Goal: Navigation & Orientation: Find specific page/section

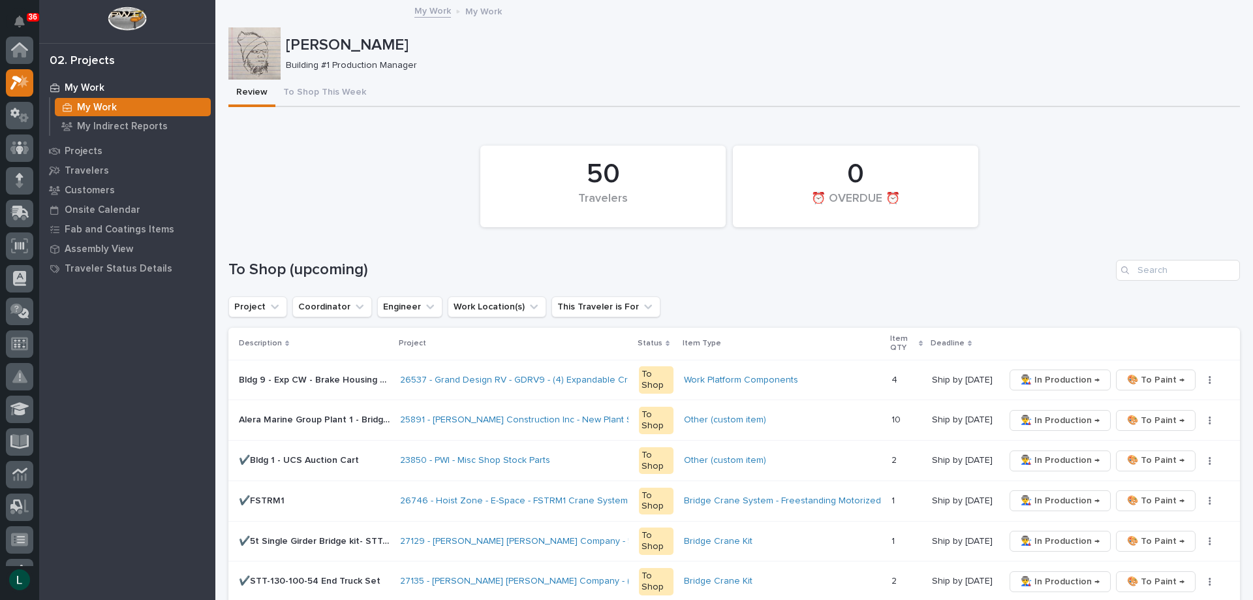
scroll to position [33, 0]
click at [559, 159] on div "50 Travelers" at bounding box center [603, 186] width 232 height 69
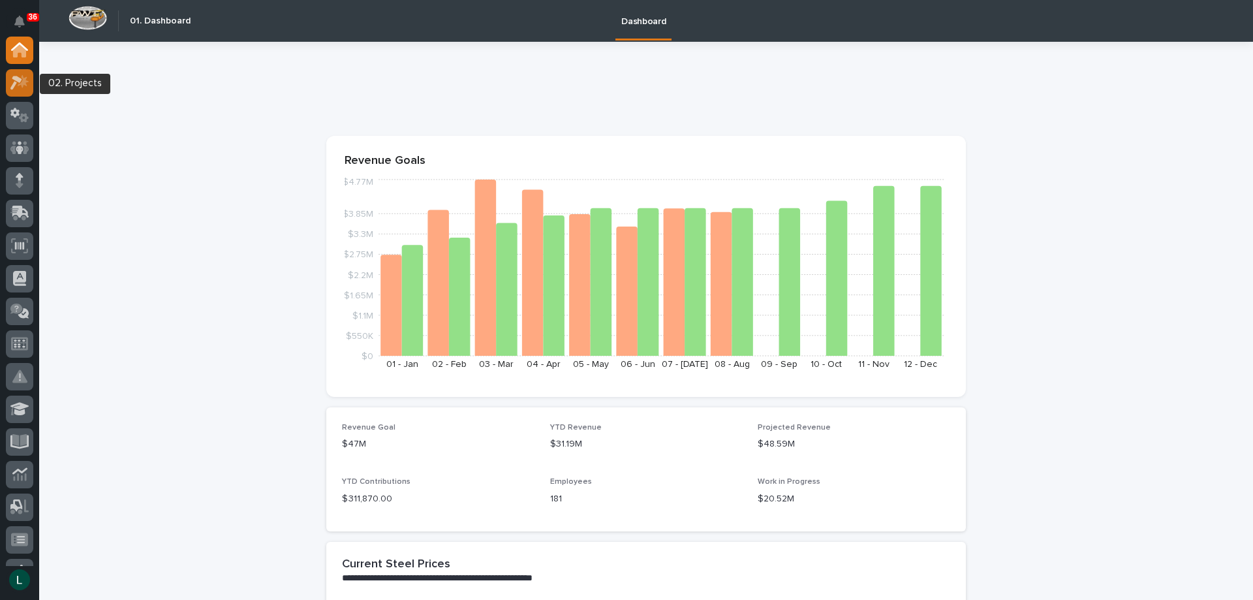
click at [21, 76] on icon at bounding box center [19, 82] width 19 height 15
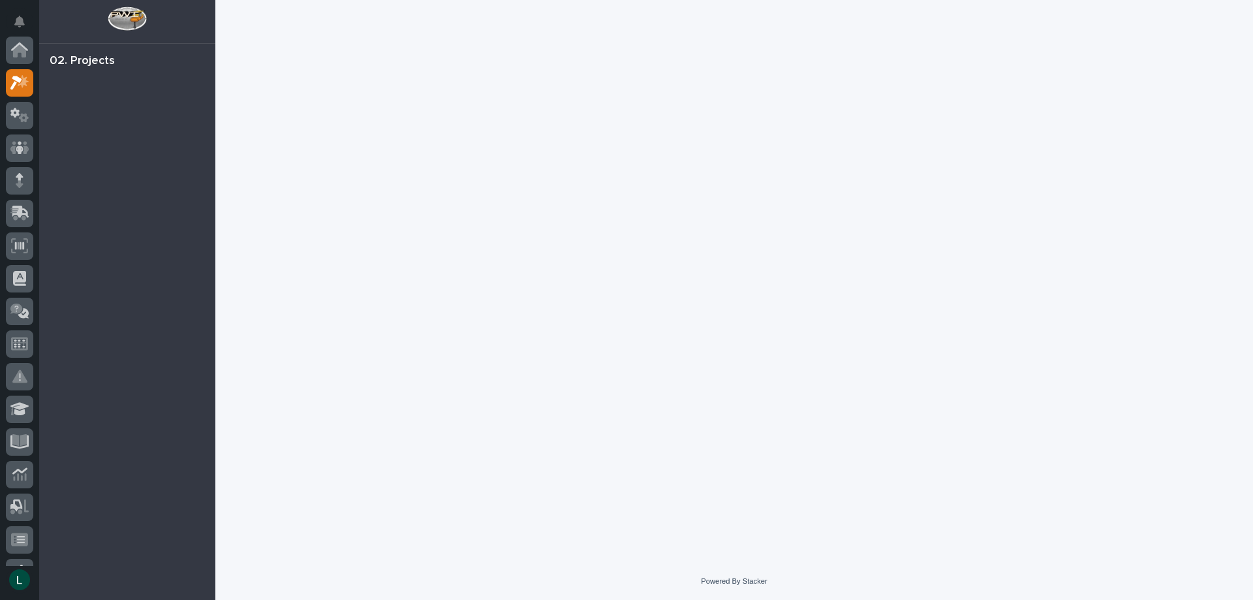
scroll to position [33, 0]
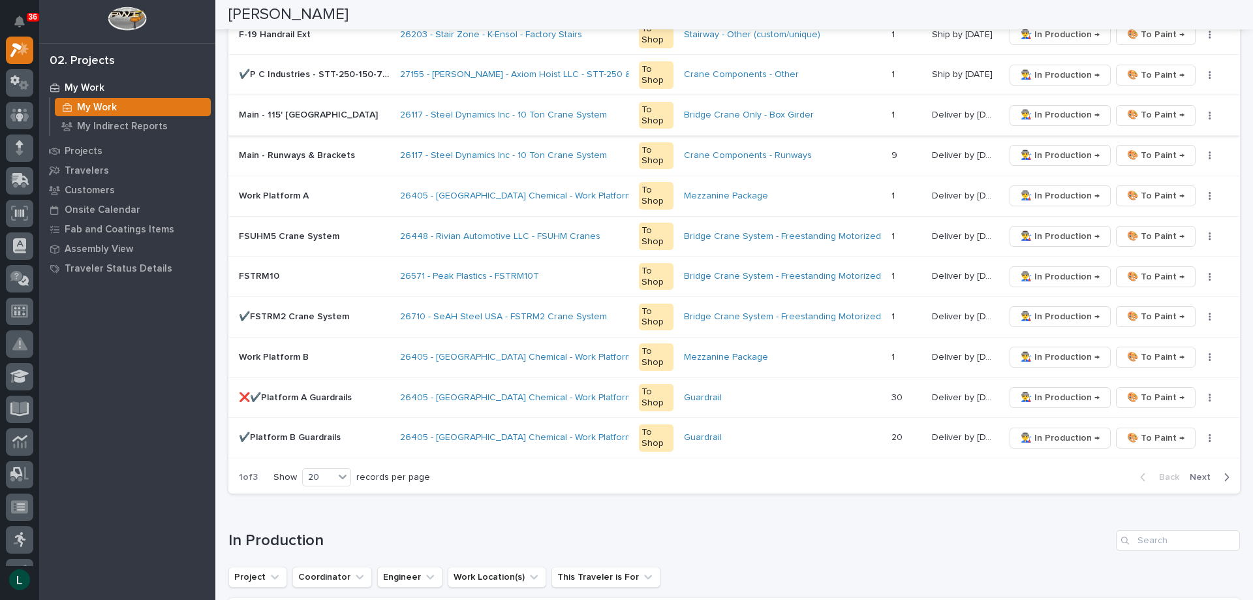
scroll to position [718, 0]
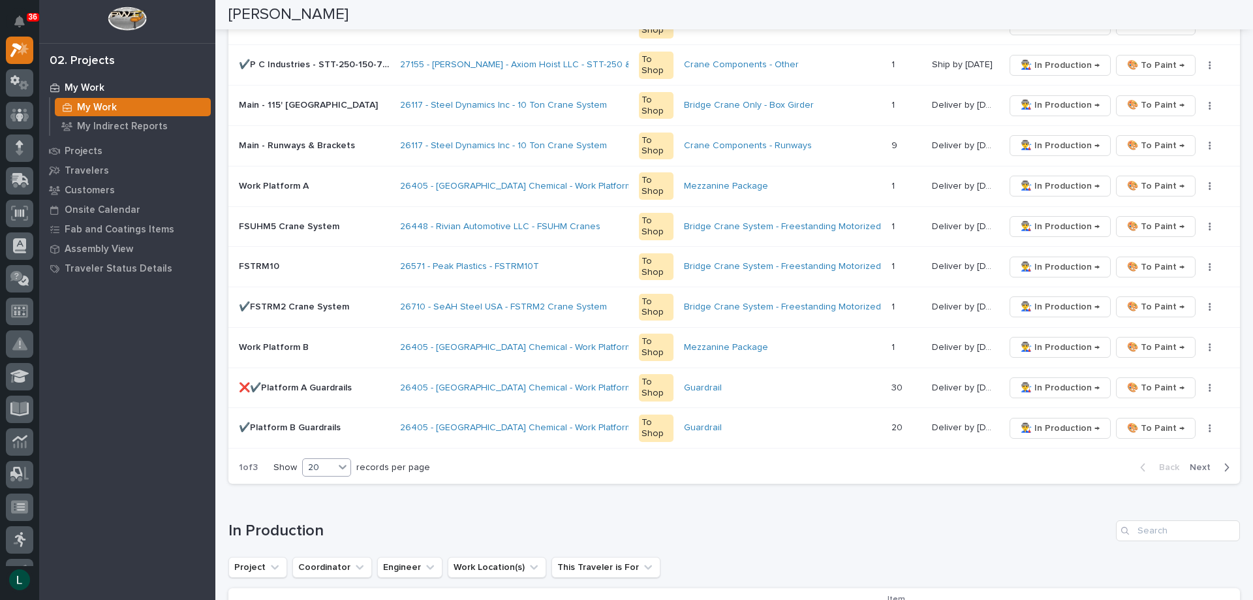
click at [325, 465] on div "20" at bounding box center [318, 468] width 31 height 14
click at [327, 512] on div "30" at bounding box center [328, 516] width 48 height 16
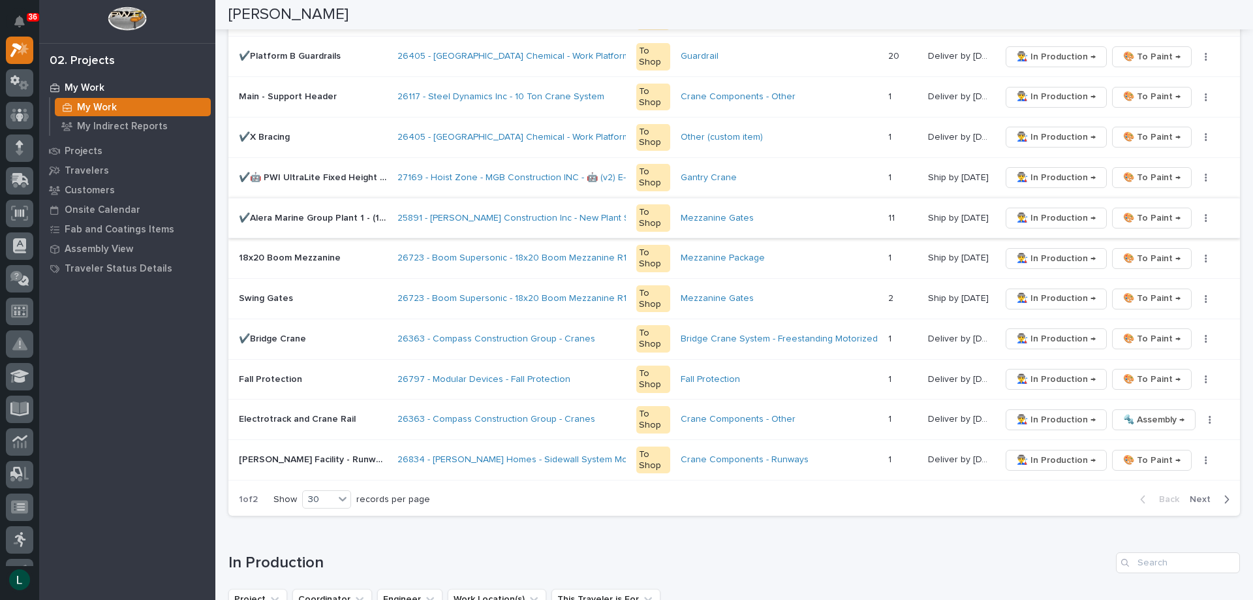
scroll to position [1175, 0]
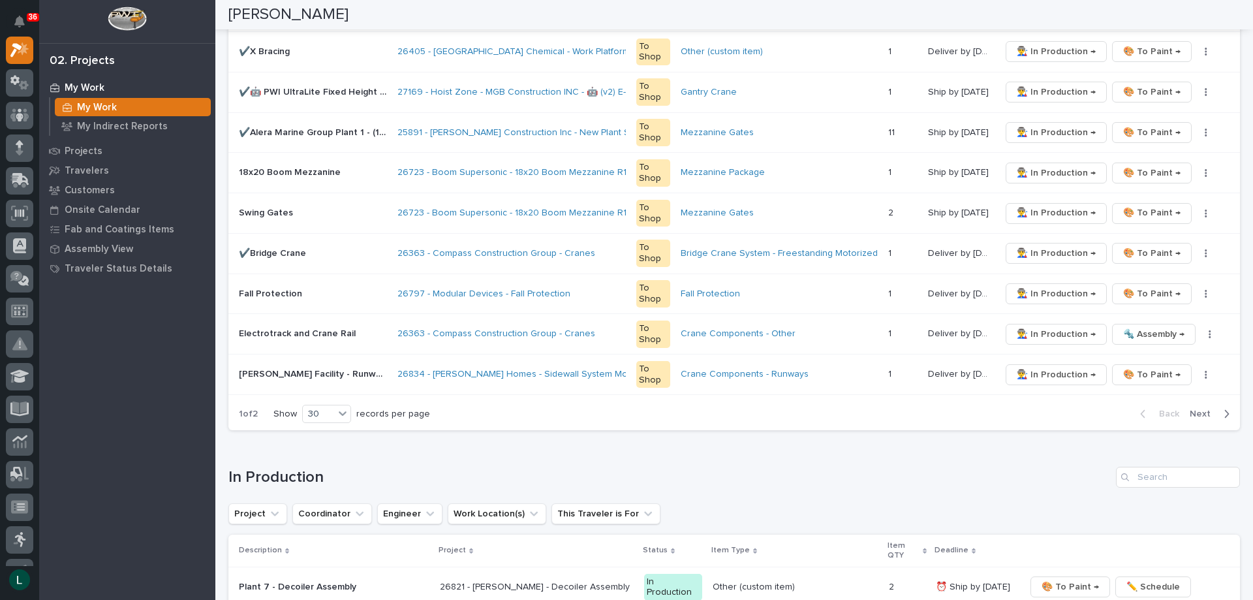
click at [1218, 410] on button "Next" at bounding box center [1212, 414] width 55 height 12
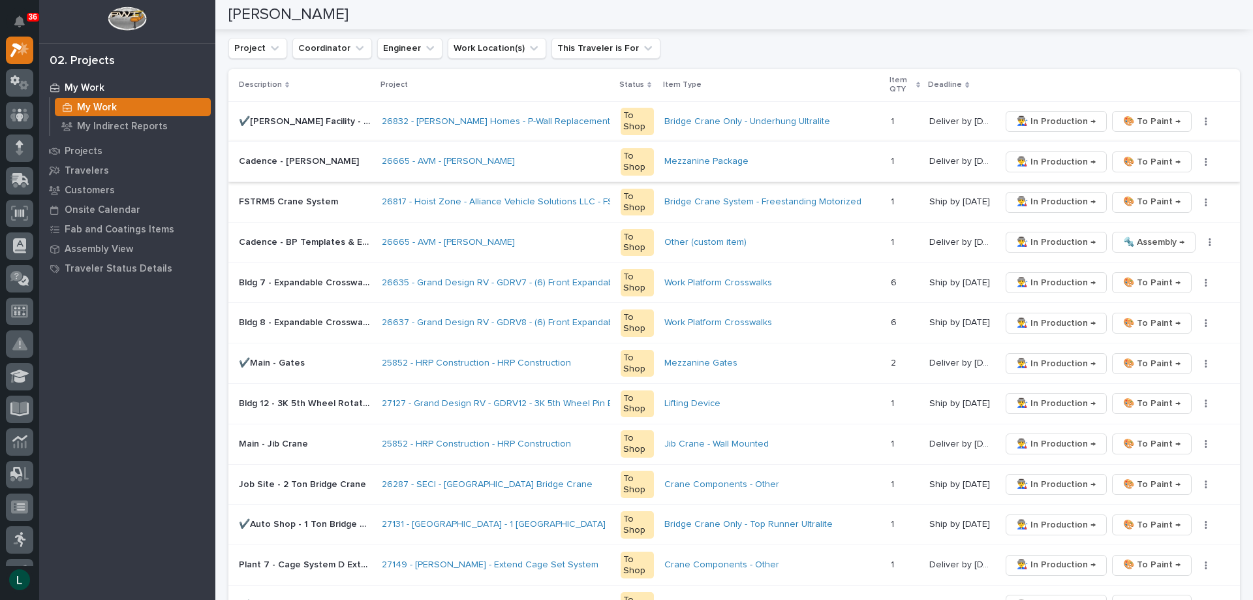
scroll to position [275, 0]
